Goal: Task Accomplishment & Management: Manage account settings

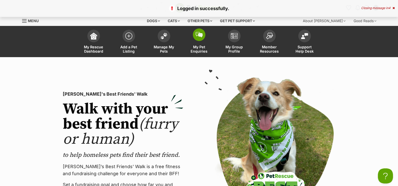
click at [200, 43] on link "My Pet Enquiries" at bounding box center [199, 42] width 35 height 30
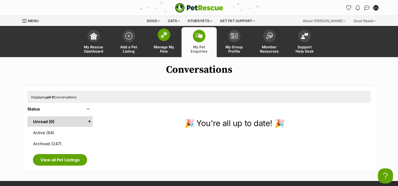
click at [167, 42] on link "Manage My Pets" at bounding box center [163, 42] width 35 height 30
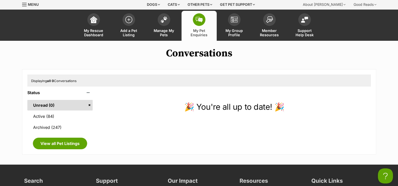
scroll to position [25, 0]
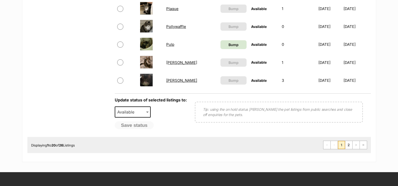
scroll to position [427, 0]
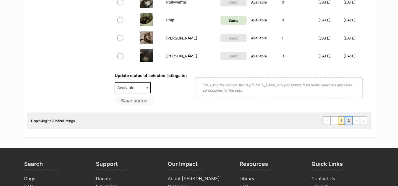
click at [352, 120] on link "2" at bounding box center [348, 120] width 7 height 8
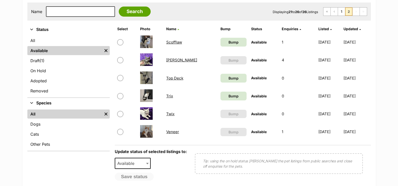
scroll to position [100, 0]
click at [172, 60] on link "[PERSON_NAME]" at bounding box center [181, 60] width 31 height 5
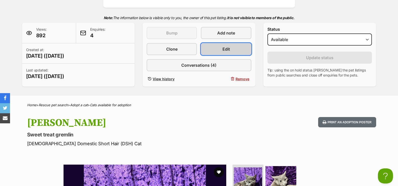
click at [219, 53] on link "Edit" at bounding box center [226, 49] width 50 height 12
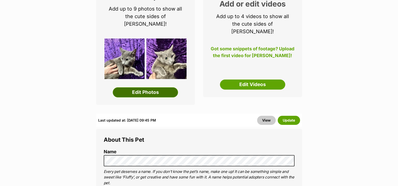
click at [164, 87] on link "Edit Photos" at bounding box center [145, 92] width 65 height 10
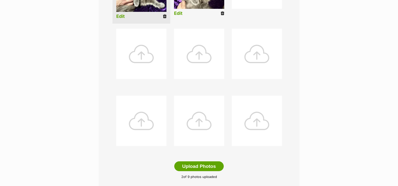
scroll to position [226, 0]
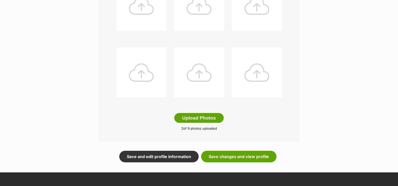
click at [217, 125] on div "Add pet photos Add up to 9 photos or videos to show all the cute sides of Tim T…" at bounding box center [199, 0] width 201 height 282
click at [215, 120] on button "Upload Photos" at bounding box center [198, 118] width 49 height 10
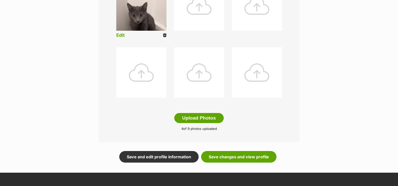
scroll to position [151, 0]
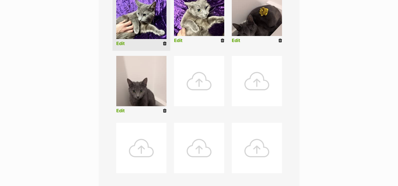
click at [123, 110] on link "Edit" at bounding box center [120, 110] width 9 height 5
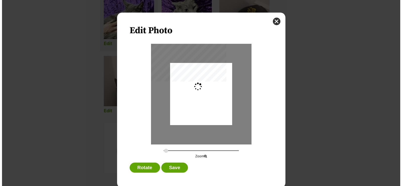
scroll to position [0, 0]
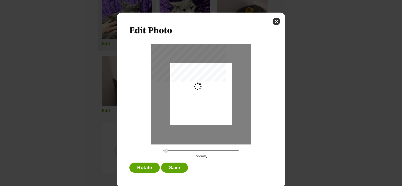
type input "0.2744"
click at [207, 100] on div "Dialog Window - Close (Press escape to close)" at bounding box center [201, 94] width 62 height 110
drag, startPoint x: 170, startPoint y: 160, endPoint x: 172, endPoint y: 163, distance: 4.2
click at [171, 161] on div "Edit Photo Zoom Rotate Save" at bounding box center [201, 100] width 168 height 175
click at [173, 166] on button "Save" at bounding box center [174, 167] width 27 height 10
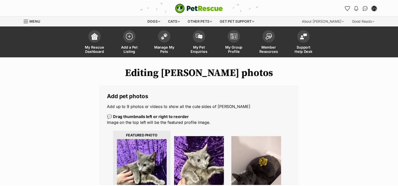
scroll to position [151, 0]
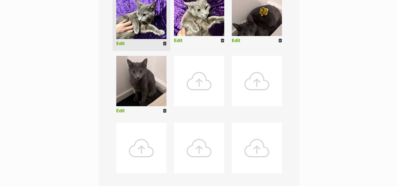
click at [237, 41] on link "Edit" at bounding box center [236, 40] width 9 height 5
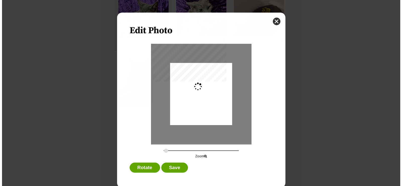
scroll to position [0, 0]
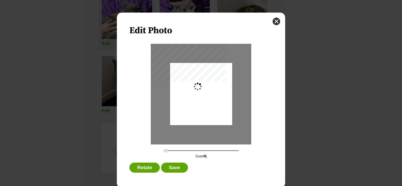
type input "0.2744"
drag, startPoint x: 212, startPoint y: 93, endPoint x: 209, endPoint y: 106, distance: 13.6
click at [214, 97] on div "Dialog Window - Close (Press escape to close)" at bounding box center [201, 97] width 62 height 110
click at [166, 165] on button "Save" at bounding box center [174, 167] width 27 height 10
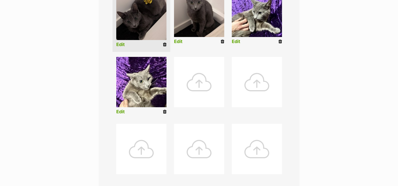
scroll to position [226, 0]
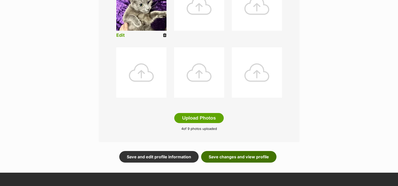
click at [222, 156] on link "Save changes and view profile" at bounding box center [238, 157] width 75 height 12
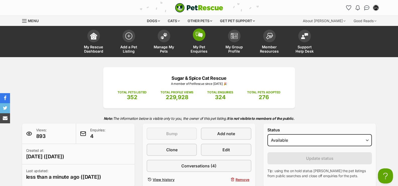
click at [194, 46] on span "My Pet Enquiries" at bounding box center [199, 49] width 23 height 9
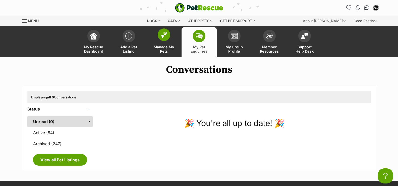
click at [161, 46] on span "Manage My Pets" at bounding box center [164, 49] width 23 height 9
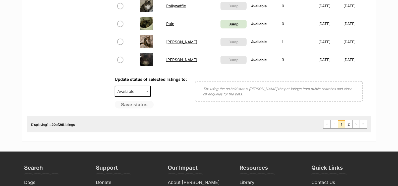
scroll to position [427, 0]
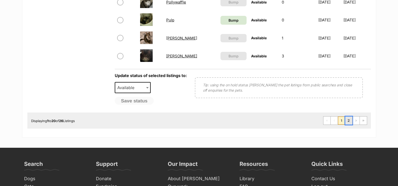
click at [348, 119] on link "2" at bounding box center [348, 120] width 7 height 8
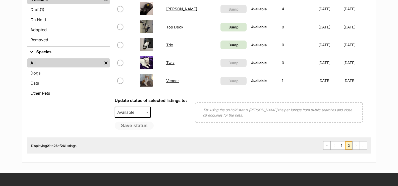
scroll to position [100, 0]
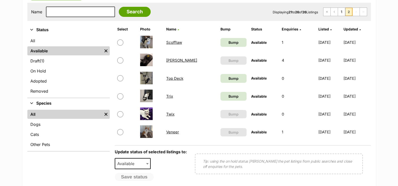
click at [171, 116] on link "Twix" at bounding box center [170, 113] width 8 height 5
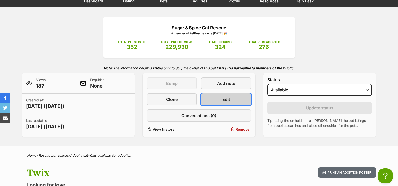
click at [226, 97] on span "Edit" at bounding box center [226, 99] width 8 height 6
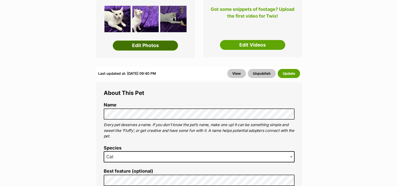
click at [150, 47] on link "Edit Photos" at bounding box center [145, 45] width 65 height 10
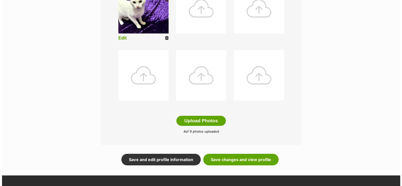
scroll to position [301, 0]
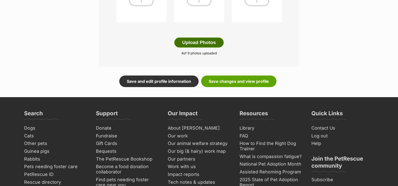
click at [208, 39] on button "Upload Photos" at bounding box center [198, 42] width 49 height 10
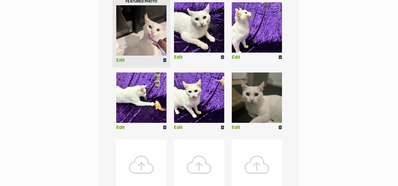
scroll to position [131, 0]
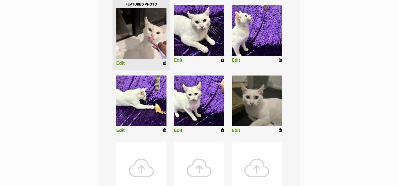
click at [123, 61] on link "Edit" at bounding box center [120, 63] width 9 height 5
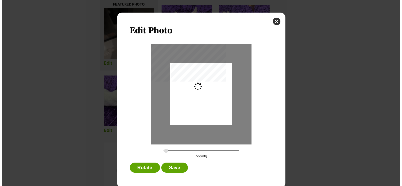
scroll to position [0, 0]
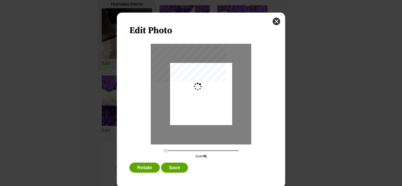
type input "0.2744"
drag, startPoint x: 224, startPoint y: 97, endPoint x: 222, endPoint y: 106, distance: 9.3
click at [222, 106] on div "Dialog Window - Close (Press escape to close)" at bounding box center [201, 104] width 62 height 110
click at [174, 167] on button "Save" at bounding box center [174, 167] width 27 height 10
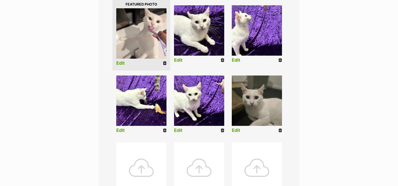
scroll to position [257, 0]
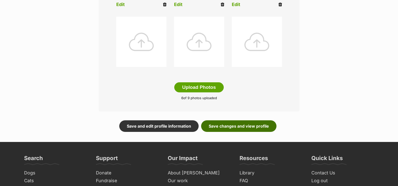
click at [232, 126] on link "Save changes and view profile" at bounding box center [238, 126] width 75 height 12
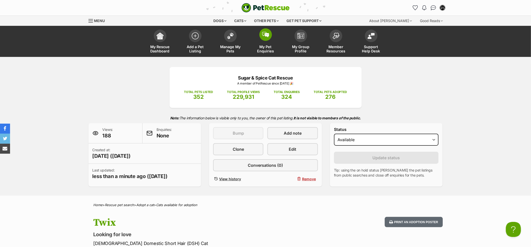
click at [263, 37] on span at bounding box center [265, 34] width 13 height 13
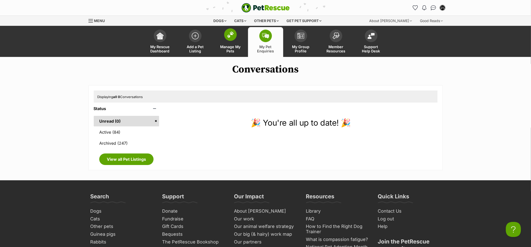
click at [240, 45] on span "Manage My Pets" at bounding box center [230, 49] width 23 height 9
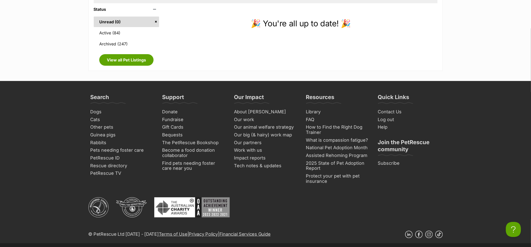
scroll to position [100, 0]
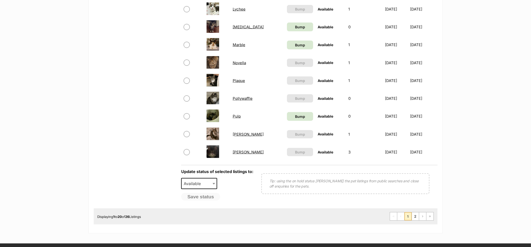
scroll to position [368, 0]
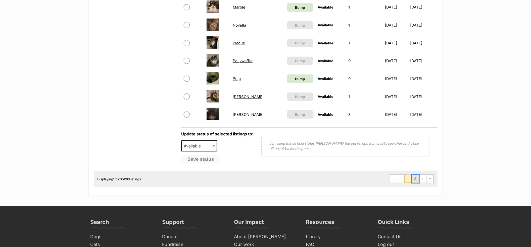
click at [417, 178] on link "2" at bounding box center [415, 179] width 7 height 8
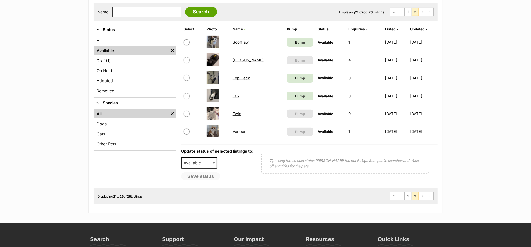
scroll to position [67, 0]
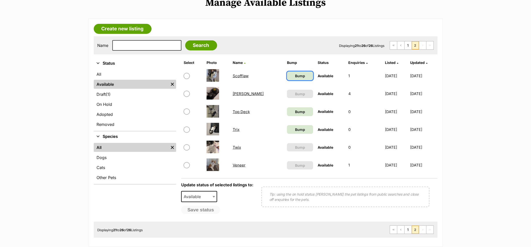
click at [287, 77] on link "Bump" at bounding box center [300, 76] width 26 height 9
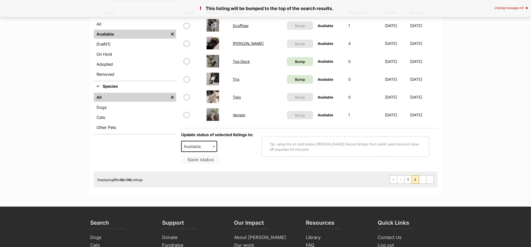
scroll to position [167, 0]
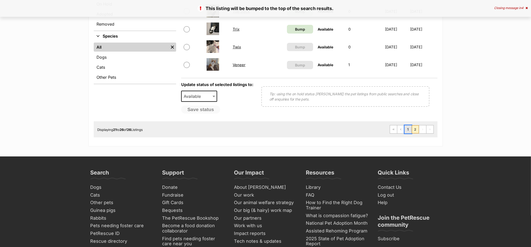
click at [408, 130] on link "1" at bounding box center [407, 130] width 7 height 8
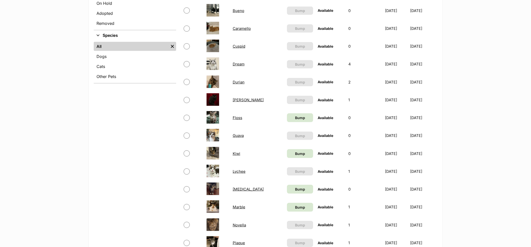
scroll to position [268, 0]
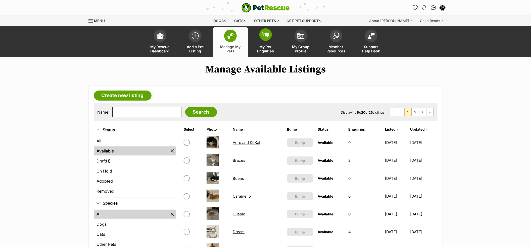
click at [267, 45] on span "My Pet Enquiries" at bounding box center [265, 49] width 23 height 9
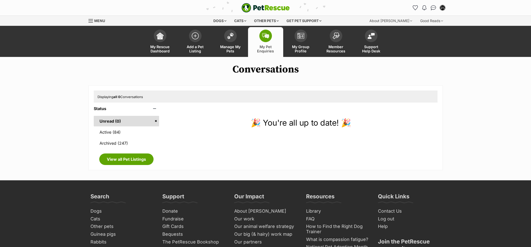
click at [234, 50] on span "Manage My Pets" at bounding box center [230, 49] width 23 height 9
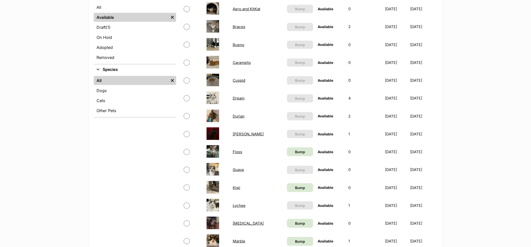
click at [231, 85] on td "Cuspid" at bounding box center [258, 80] width 54 height 17
click at [233, 83] on td "Cuspid" at bounding box center [258, 80] width 54 height 17
click at [233, 80] on link "Cuspid" at bounding box center [239, 80] width 13 height 5
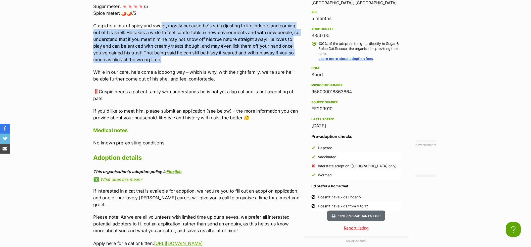
drag, startPoint x: 165, startPoint y: 34, endPoint x: 173, endPoint y: 60, distance: 27.1
click at [173, 60] on p "Cuspid is a mix of spicy and sweet, mostly because he's still adjusting to life…" at bounding box center [196, 42] width 207 height 41
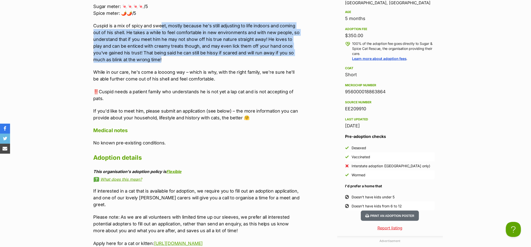
click at [173, 60] on p "Cuspid is a mix of spicy and sweet, mostly because he's still adjusting to life…" at bounding box center [196, 42] width 207 height 41
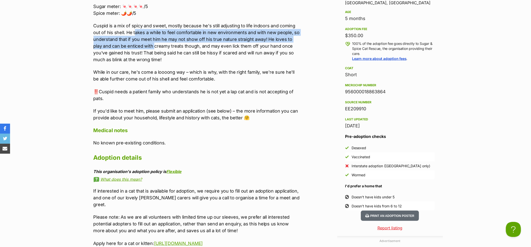
drag, startPoint x: 136, startPoint y: 34, endPoint x: 144, endPoint y: 45, distance: 13.3
click at [144, 45] on p "Cuspid is a mix of spicy and sweet, mostly because he's still adjusting to life…" at bounding box center [196, 42] width 207 height 41
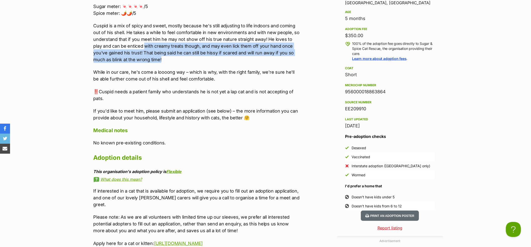
drag, startPoint x: 140, startPoint y: 57, endPoint x: 141, endPoint y: 60, distance: 2.7
click at [141, 60] on p "Cuspid is a mix of spicy and sweet, mostly because he's still adjusting to life…" at bounding box center [196, 42] width 207 height 41
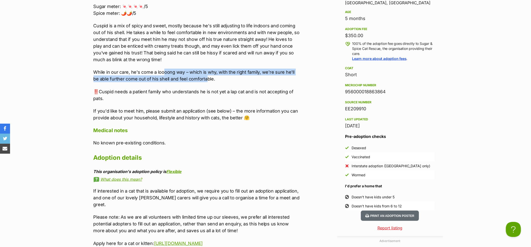
drag, startPoint x: 177, startPoint y: 76, endPoint x: 200, endPoint y: 80, distance: 23.7
click at [200, 80] on p "While in our care, he's come a loooong way – which is why, with the right famil…" at bounding box center [196, 76] width 207 height 14
drag, startPoint x: 210, startPoint y: 80, endPoint x: 70, endPoint y: 67, distance: 140.2
click at [70, 67] on section "Sugar & Spice Cat Rescue A member of PetRescue since 2023 🎉 TOTAL PETS LISTED 3…" at bounding box center [265, 27] width 531 height 944
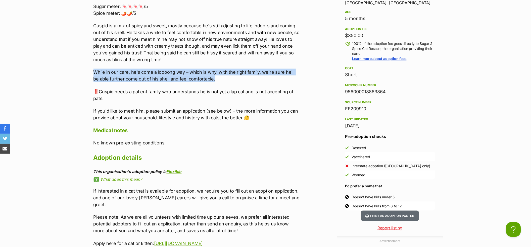
click at [98, 73] on p "While in our care, he's come a loooong way – which is why, with the right famil…" at bounding box center [196, 76] width 207 height 14
drag, startPoint x: 92, startPoint y: 70, endPoint x: 208, endPoint y: 76, distance: 116.6
click at [208, 76] on div "Upload Videos About Cuspid 😸 Loves other cats and would be happiest in a home w…" at bounding box center [194, 100] width 212 height 331
click at [208, 76] on p "While in our care, he's come a loooong way – which is why, with the right famil…" at bounding box center [196, 76] width 207 height 14
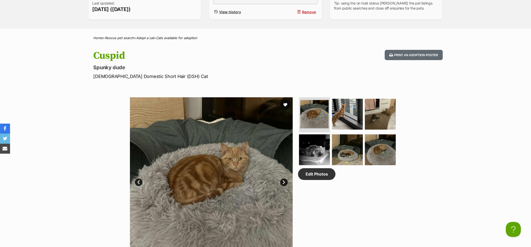
scroll to position [201, 0]
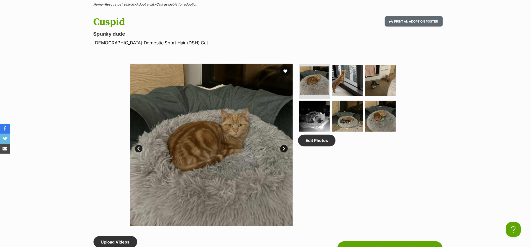
click at [284, 150] on link "Next" at bounding box center [284, 149] width 8 height 8
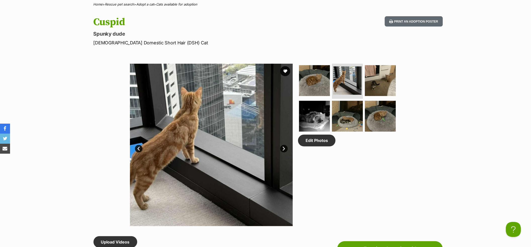
click at [284, 150] on link "Next" at bounding box center [284, 149] width 8 height 8
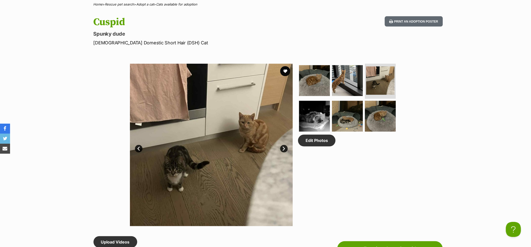
click at [284, 150] on link "Next" at bounding box center [284, 149] width 8 height 8
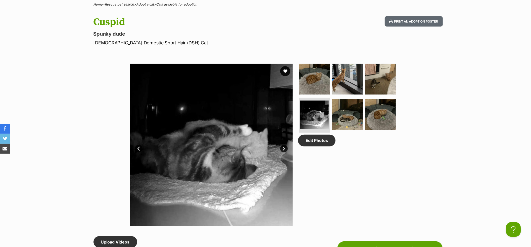
click at [284, 150] on link "Next" at bounding box center [284, 149] width 8 height 8
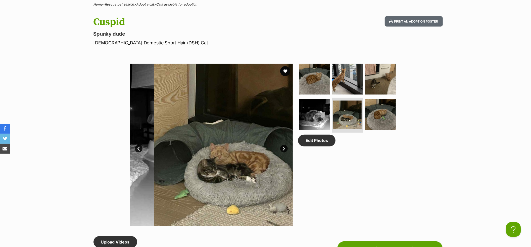
click at [284, 150] on link "Next" at bounding box center [284, 149] width 8 height 8
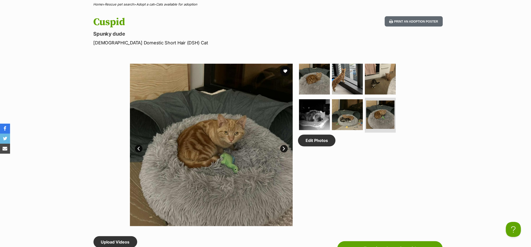
click at [284, 150] on link "Next" at bounding box center [284, 149] width 8 height 8
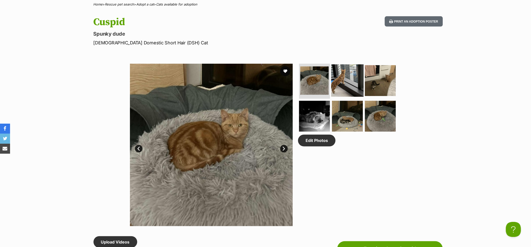
click at [349, 79] on img at bounding box center [347, 81] width 32 height 32
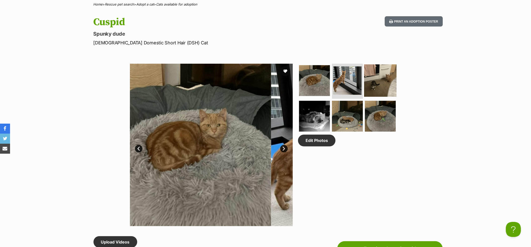
click at [385, 80] on img at bounding box center [380, 81] width 32 height 32
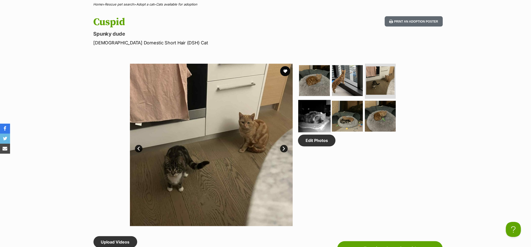
click at [327, 105] on img at bounding box center [314, 116] width 32 height 32
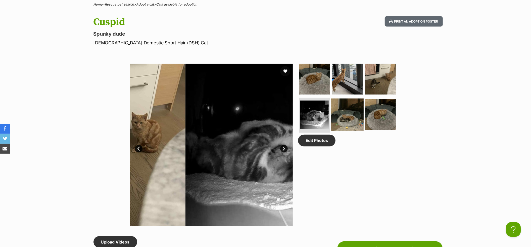
click at [346, 113] on img at bounding box center [347, 114] width 32 height 32
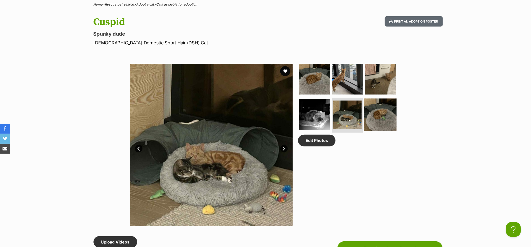
click at [377, 114] on img at bounding box center [380, 114] width 32 height 32
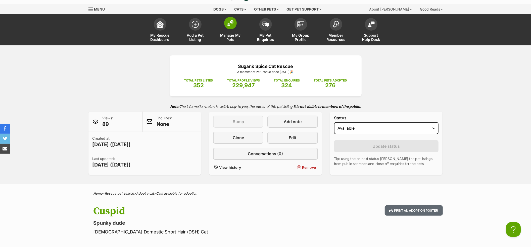
scroll to position [0, 0]
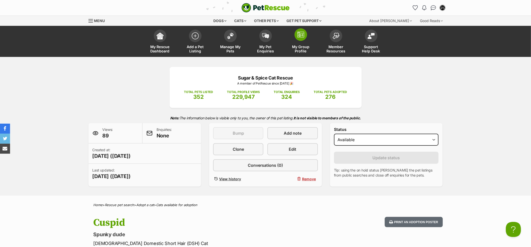
click at [302, 46] on span "My Group Profile" at bounding box center [300, 49] width 23 height 9
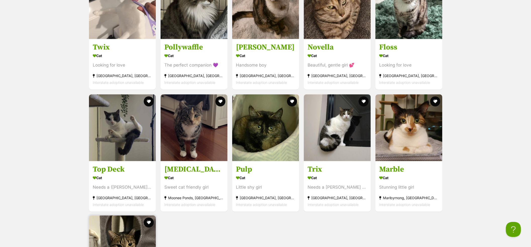
scroll to position [1004, 0]
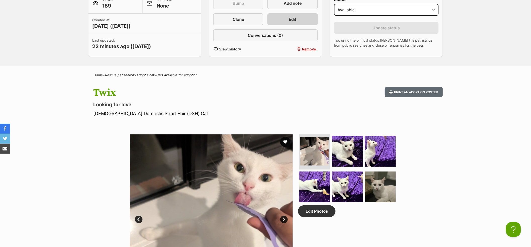
scroll to position [100, 0]
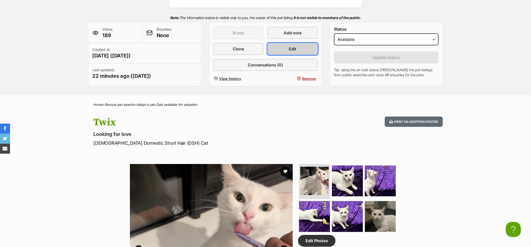
click at [294, 51] on span "Edit" at bounding box center [293, 49] width 8 height 6
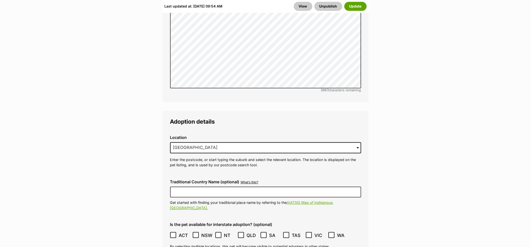
scroll to position [1239, 0]
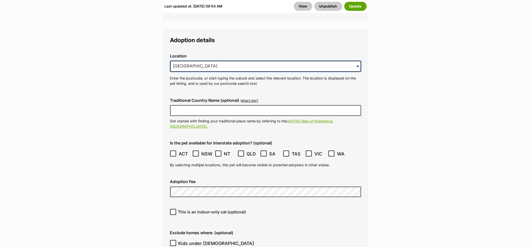
drag, startPoint x: 235, startPoint y: 53, endPoint x: 0, endPoint y: 85, distance: 237.4
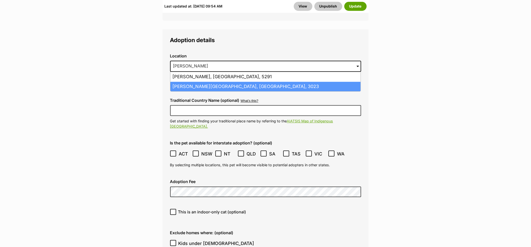
click at [174, 82] on li "[PERSON_NAME][GEOGRAPHIC_DATA], [GEOGRAPHIC_DATA], 3023" at bounding box center [265, 87] width 190 height 10
type input "[PERSON_NAME][GEOGRAPHIC_DATA], [GEOGRAPHIC_DATA], 3023"
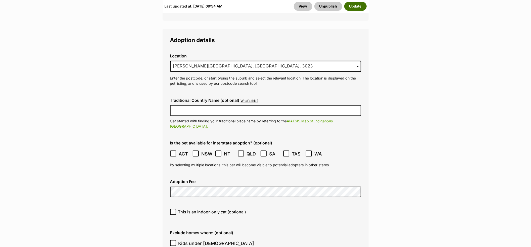
click at [360, 7] on button "Update" at bounding box center [355, 6] width 22 height 9
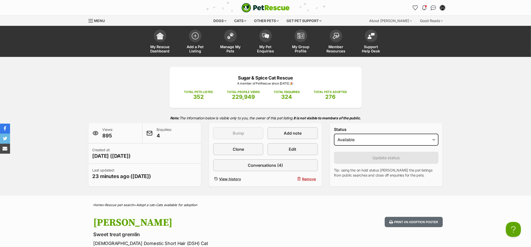
scroll to position [100, 0]
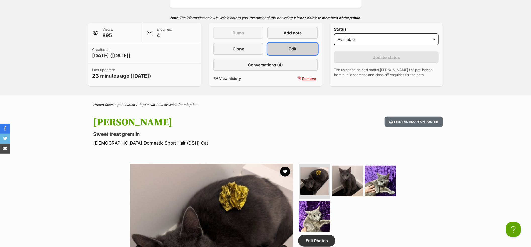
click at [295, 48] on span "Edit" at bounding box center [293, 49] width 8 height 6
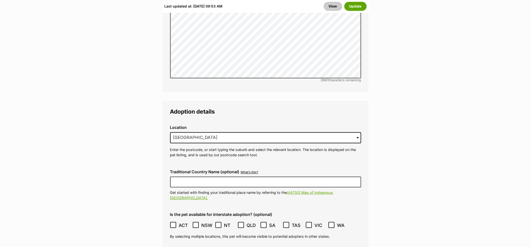
scroll to position [1172, 0]
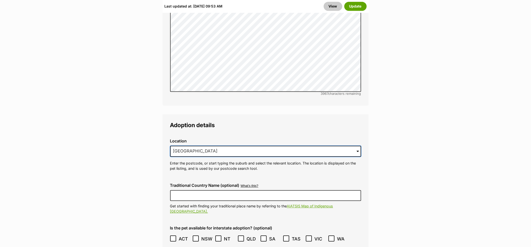
drag, startPoint x: 228, startPoint y: 136, endPoint x: 101, endPoint y: 127, distance: 127.9
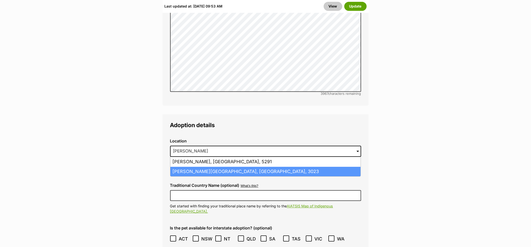
click at [180, 167] on li "Caroline Springs, Victoria, 3023" at bounding box center [265, 172] width 190 height 10
type input "Caroline Springs, Victoria, 3023"
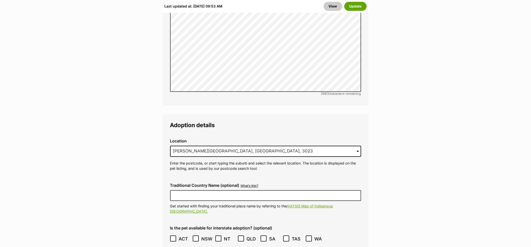
click at [357, 11] on div "Last updated at: Tue, 30 Sep, 09:53 AM View Update" at bounding box center [265, 6] width 206 height 13
click at [357, 8] on button "Update" at bounding box center [355, 6] width 22 height 9
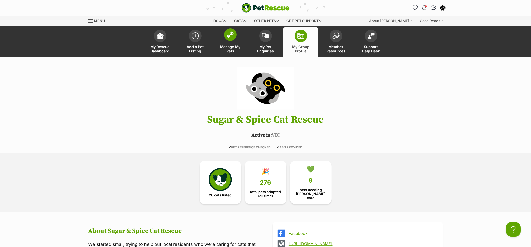
click at [229, 41] on link "Manage My Pets" at bounding box center [230, 42] width 35 height 30
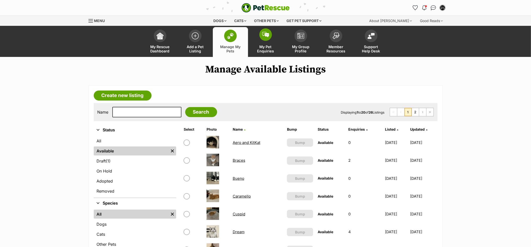
click at [279, 44] on link "My Pet Enquiries" at bounding box center [265, 42] width 35 height 30
